Goal: Check status: Check status

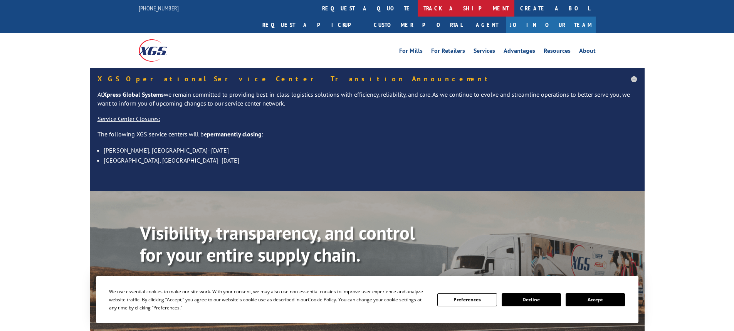
click at [417, 13] on link "track a shipment" at bounding box center [465, 8] width 97 height 17
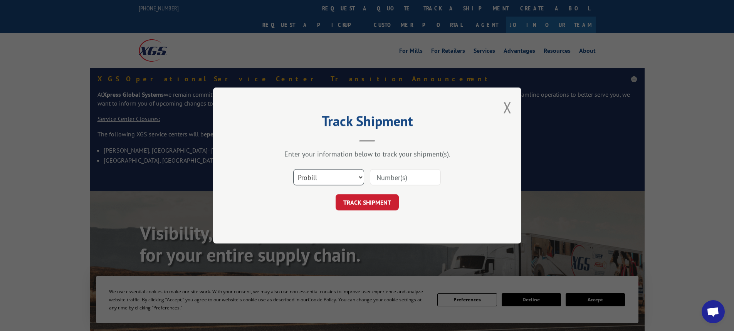
click at [317, 179] on select "Select category... Probill BOL PO" at bounding box center [328, 177] width 71 height 16
click at [395, 177] on input at bounding box center [405, 177] width 71 height 16
paste input "16934842"
type input "16934842"
click at [373, 199] on button "TRACK SHIPMENT" at bounding box center [366, 202] width 63 height 16
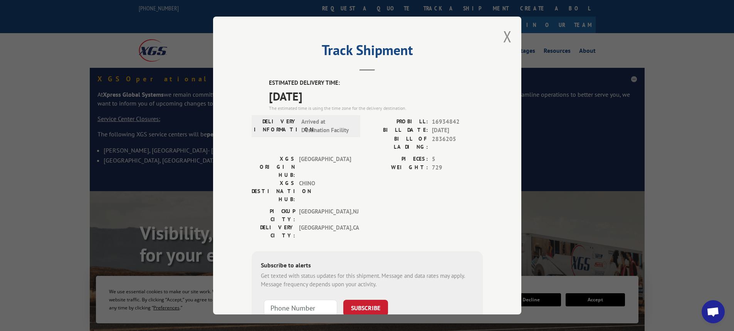
click at [513, 33] on div "Track Shipment ESTIMATED DELIVERY TIME: [DATE] The estimated time is using the …" at bounding box center [367, 166] width 308 height 298
drag, startPoint x: 498, startPoint y: 40, endPoint x: 502, endPoint y: 36, distance: 5.2
click at [502, 36] on div "Track Shipment ESTIMATED DELIVERY TIME: [DATE] The estimated time is using the …" at bounding box center [367, 166] width 308 height 298
drag, startPoint x: 511, startPoint y: 40, endPoint x: 495, endPoint y: 38, distance: 16.0
click at [509, 39] on div "Track Shipment ESTIMATED DELIVERY TIME: [DATE] The estimated time is using the …" at bounding box center [367, 166] width 308 height 298
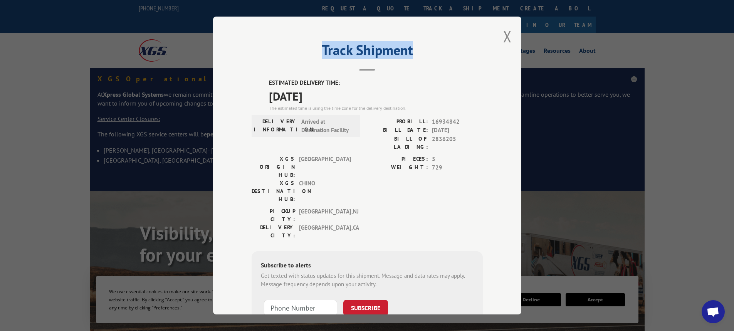
click at [494, 37] on div "Track Shipment ESTIMATED DELIVERY TIME: [DATE] The estimated time is using the …" at bounding box center [367, 166] width 308 height 298
click at [506, 35] on button "Close modal" at bounding box center [507, 36] width 8 height 20
